Goal: Task Accomplishment & Management: Use online tool/utility

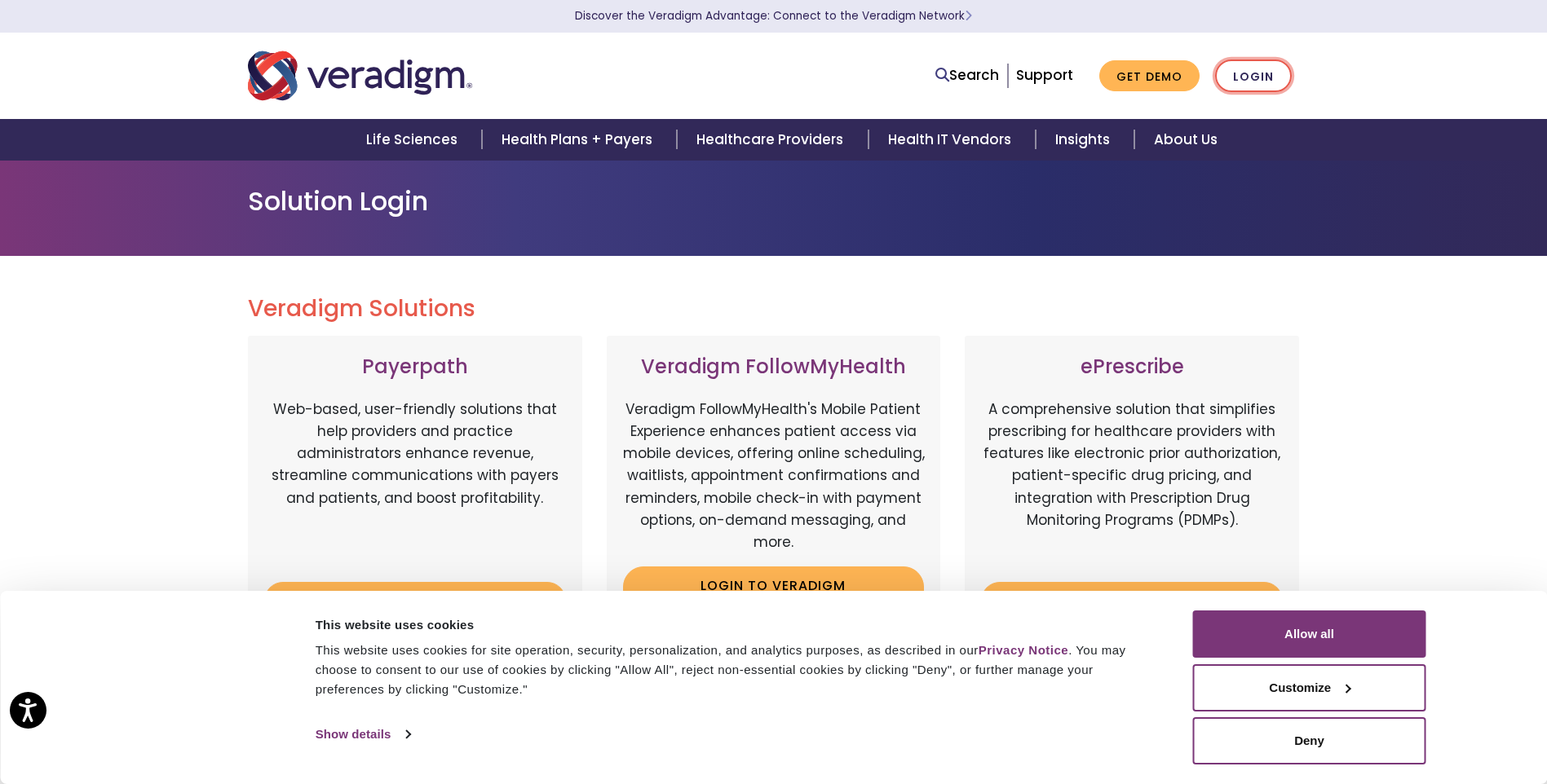
click at [1245, 73] on link "Login" at bounding box center [1253, 76] width 77 height 34
click at [1231, 82] on link "Login" at bounding box center [1253, 76] width 77 height 34
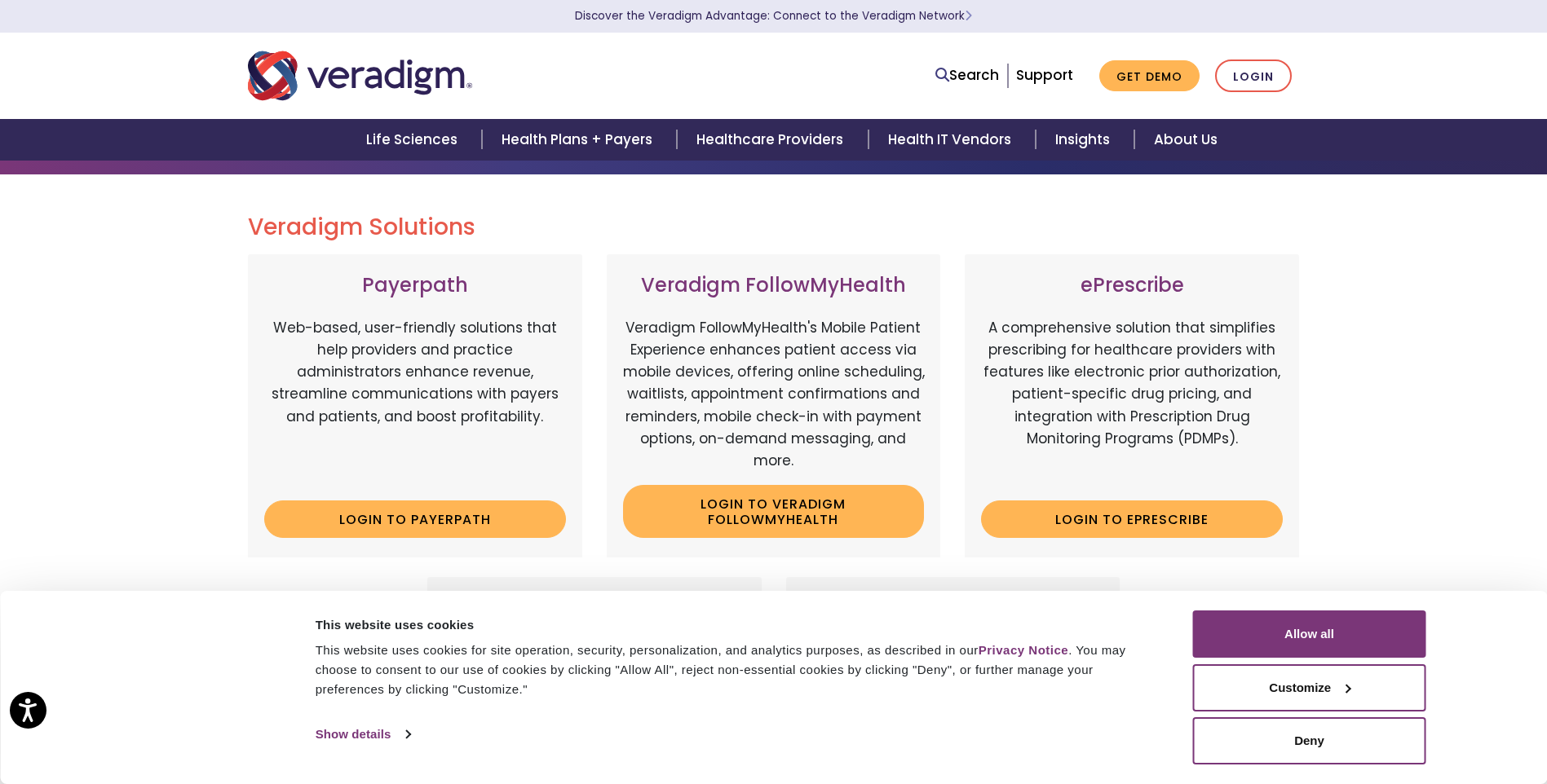
scroll to position [163, 0]
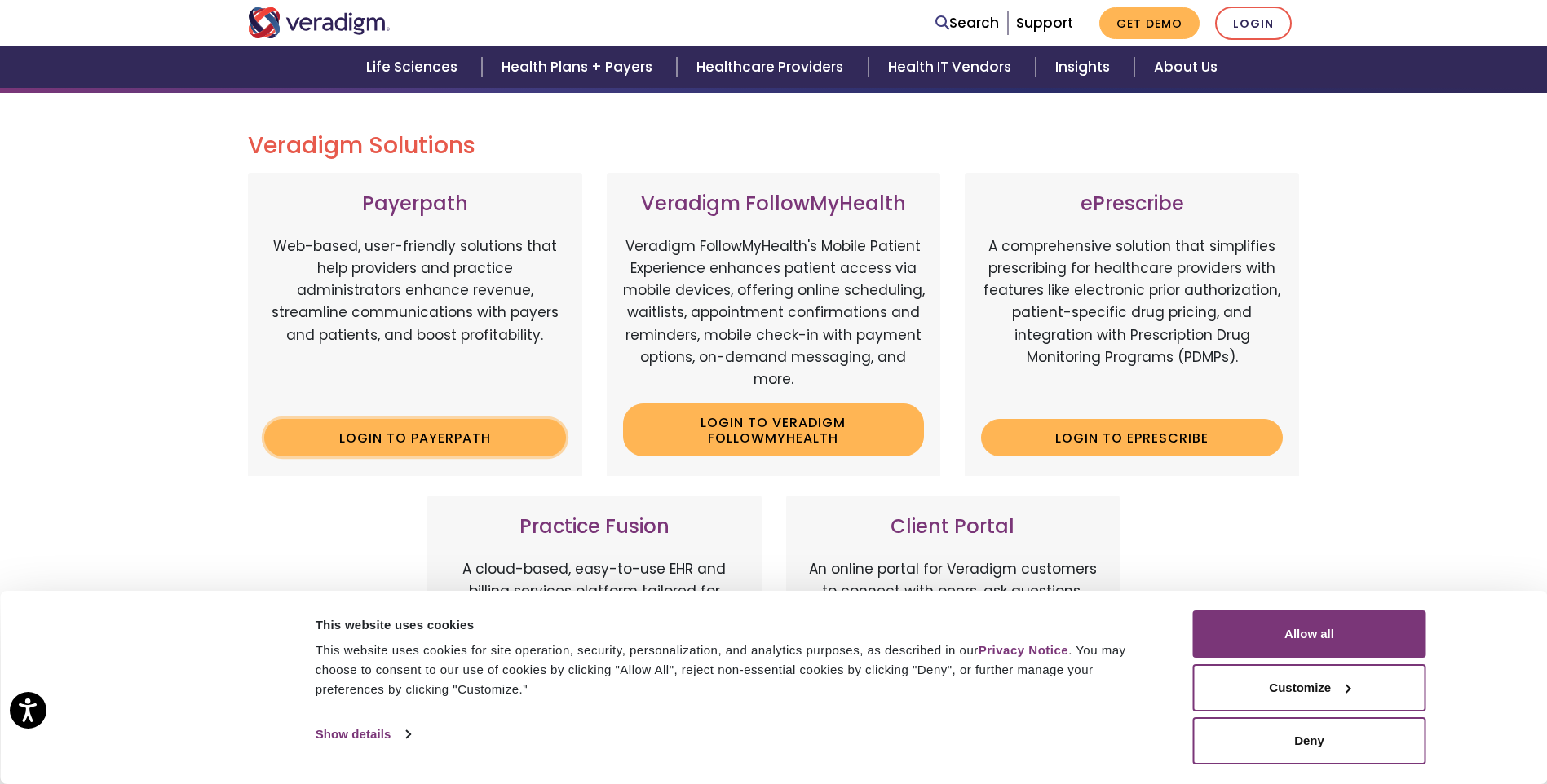
click at [419, 438] on link "Login to Payerpath" at bounding box center [414, 438] width 302 height 38
